Goal: Navigation & Orientation: Find specific page/section

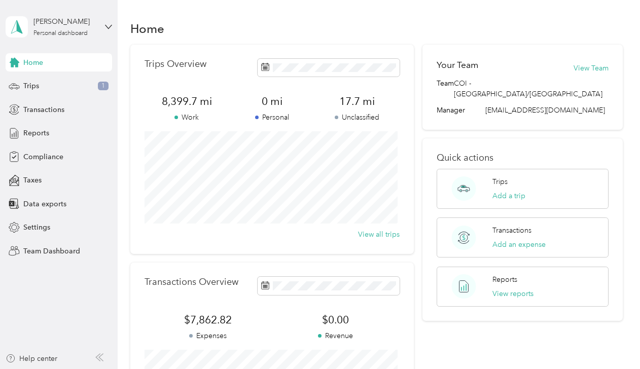
click at [108, 23] on icon at bounding box center [108, 26] width 7 height 7
click at [60, 76] on div "Team dashboard" at bounding box center [112, 83] width 199 height 18
